Goal: Task Accomplishment & Management: Use online tool/utility

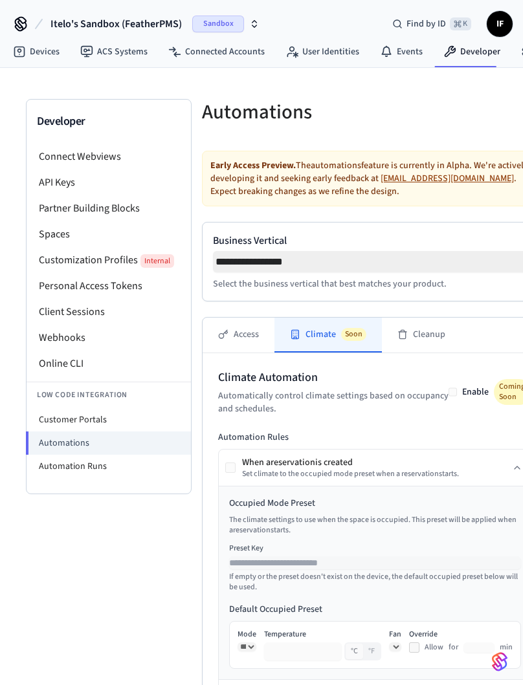
select select "**********"
click at [122, 467] on li "Automation Runs" at bounding box center [109, 466] width 164 height 23
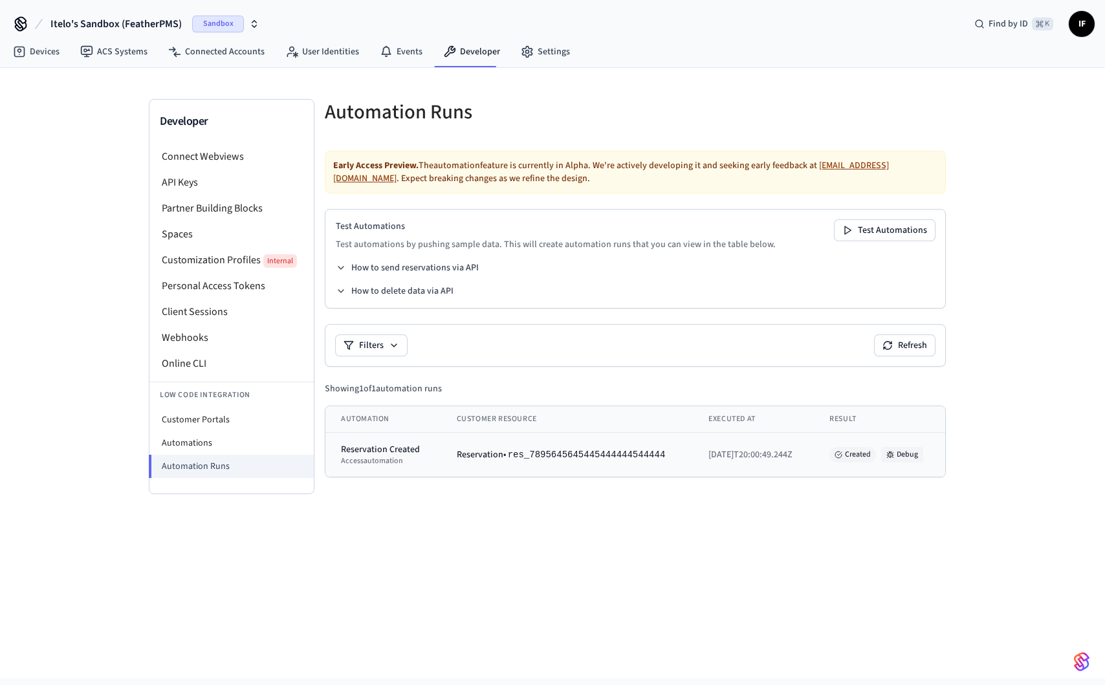
click at [522, 458] on button "Debug" at bounding box center [903, 455] width 42 height 16
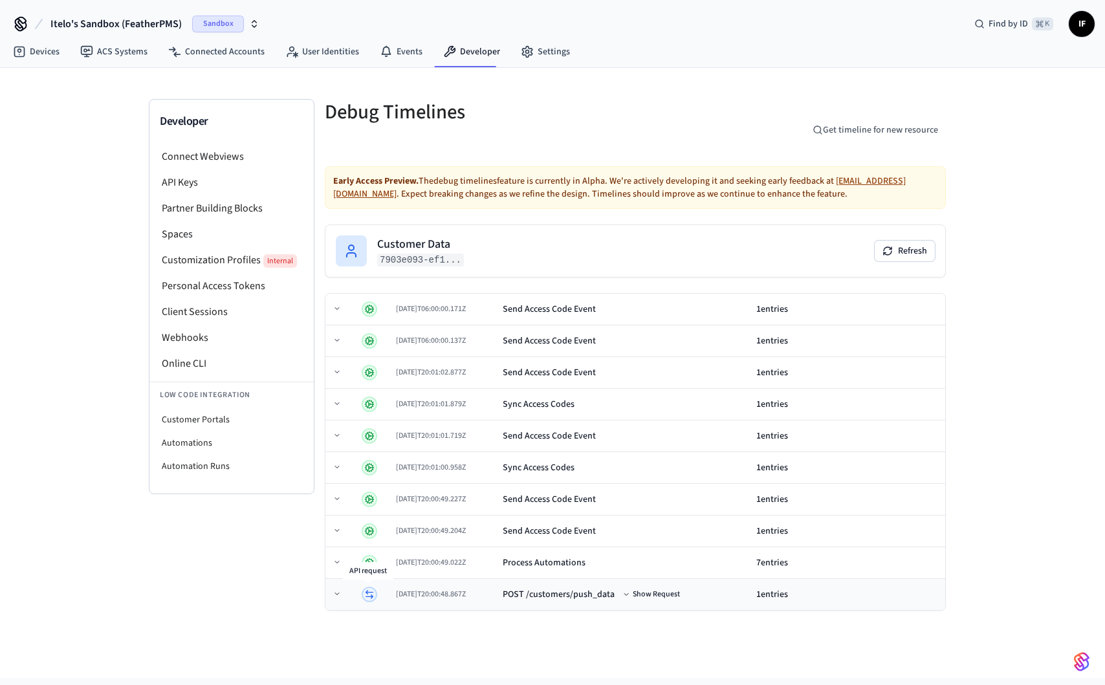
click at [345, 596] on td at bounding box center [341, 595] width 31 height 32
click at [522, 594] on button "Show Request" at bounding box center [652, 595] width 63 height 16
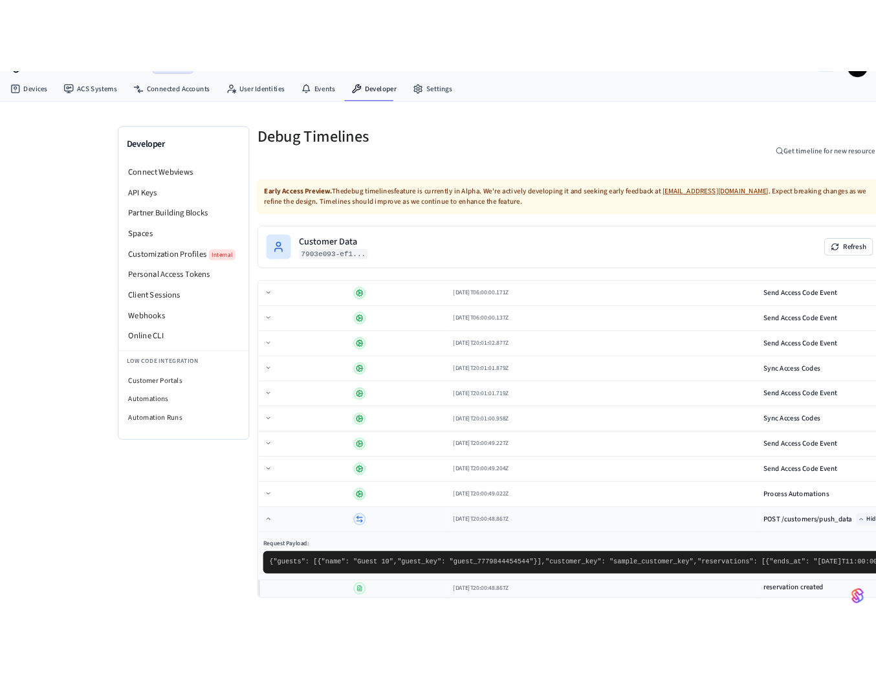
scroll to position [281, 0]
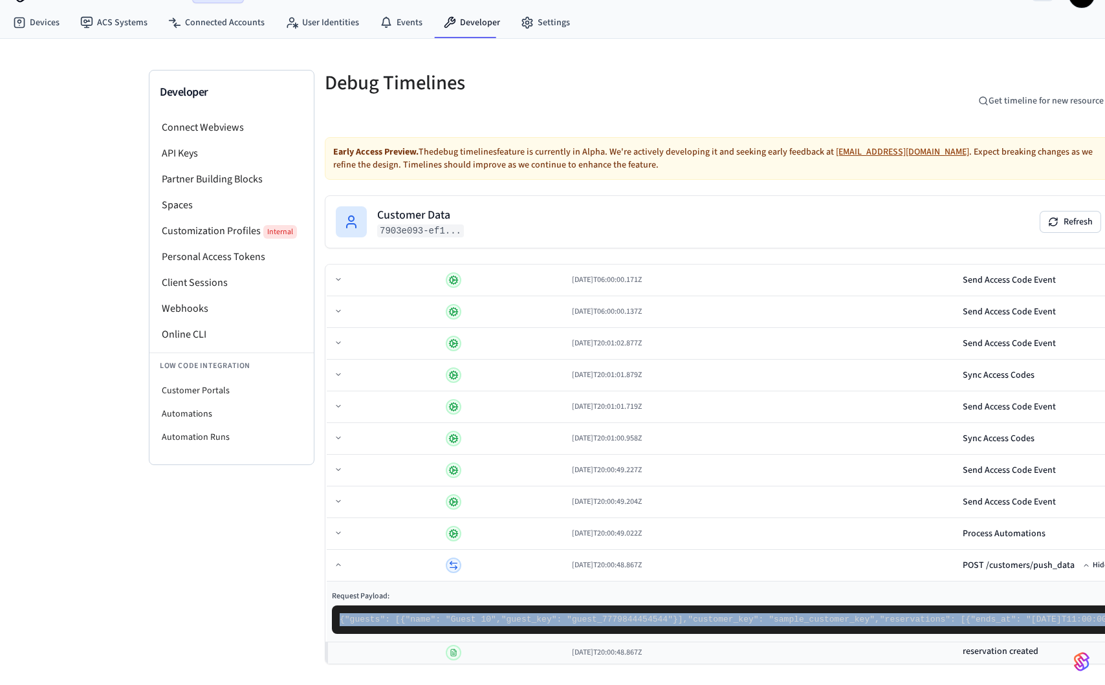
drag, startPoint x: 370, startPoint y: 615, endPoint x: 342, endPoint y: 355, distance: 261.0
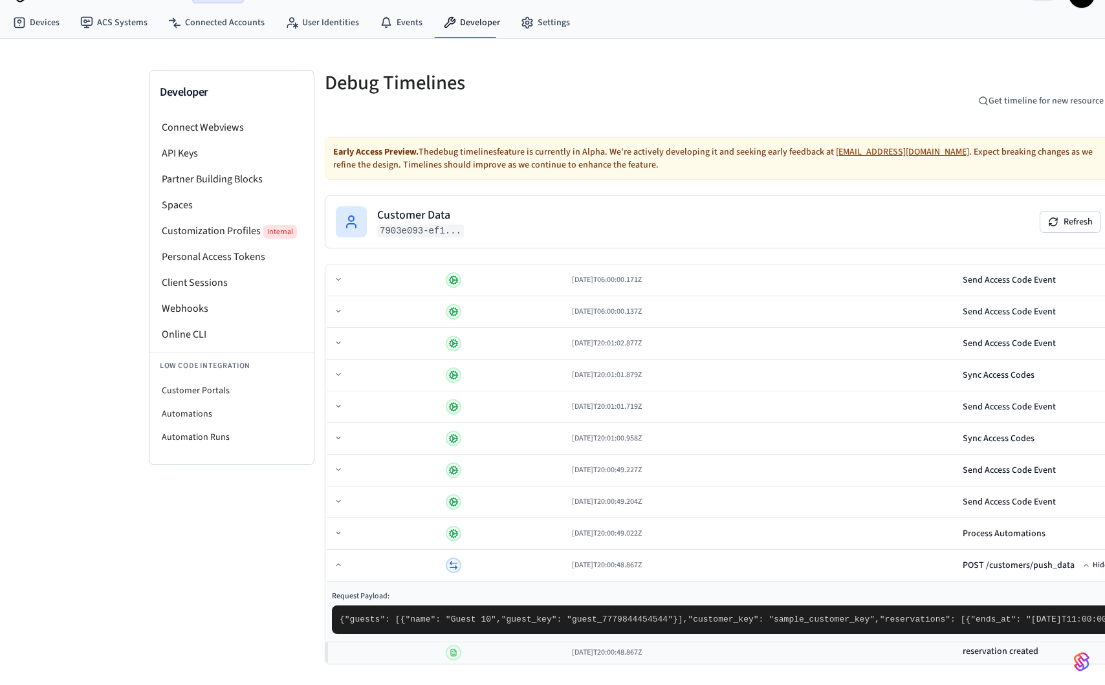
click at [290, 428] on div "Developer Connect Webviews API Keys Partner Building Blocks Spaces Customizatio…" at bounding box center [232, 378] width 166 height 616
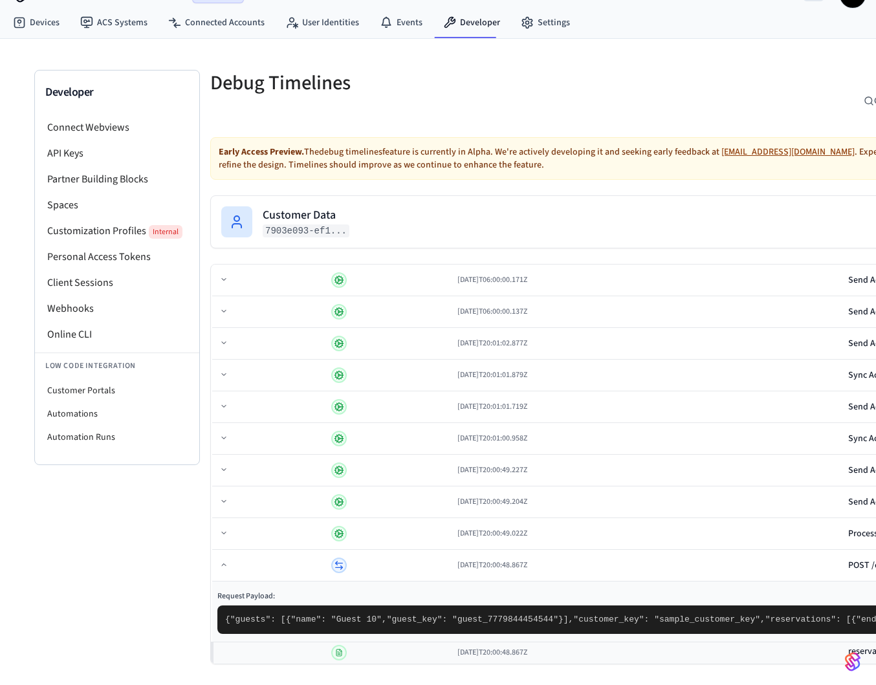
click at [159, 323] on div "Developer Connect Webviews API Keys Partner Building Blocks Spaces Customizatio…" at bounding box center [117, 378] width 166 height 616
